Goal: Obtain resource: Download file/media

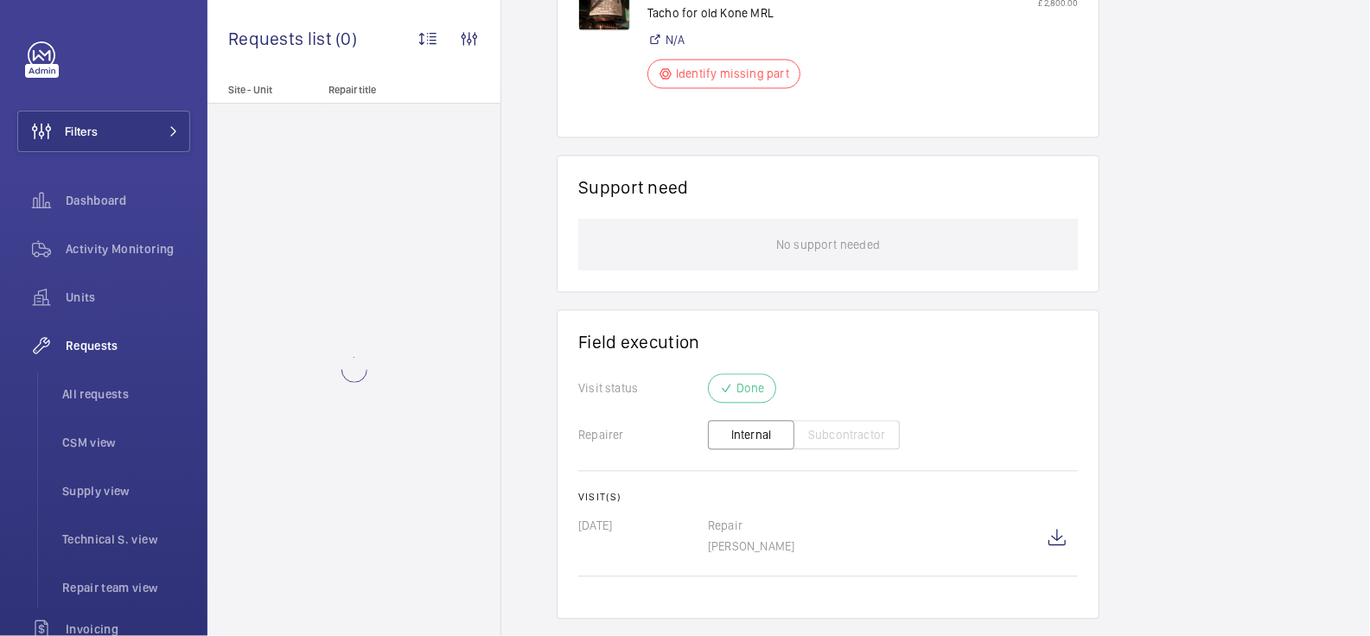
scroll to position [1224, 0]
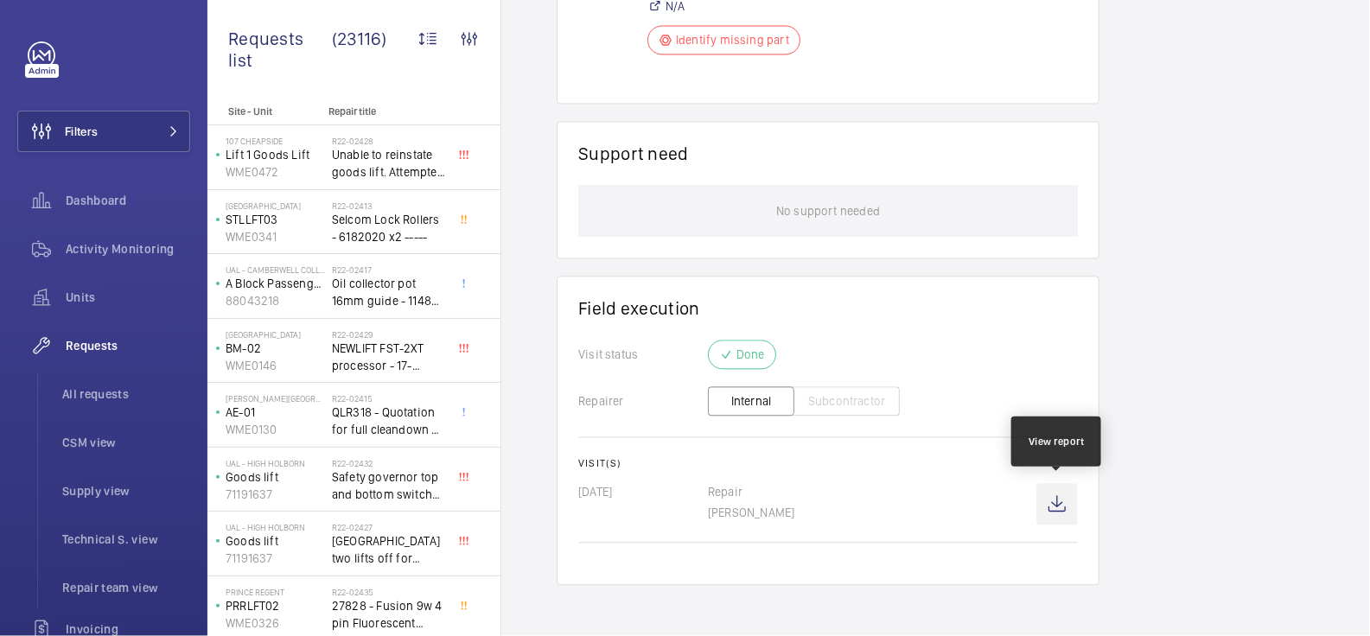
click at [1056, 499] on wm-front-icon-button at bounding box center [1057, 504] width 41 height 41
